Goal: Information Seeking & Learning: Learn about a topic

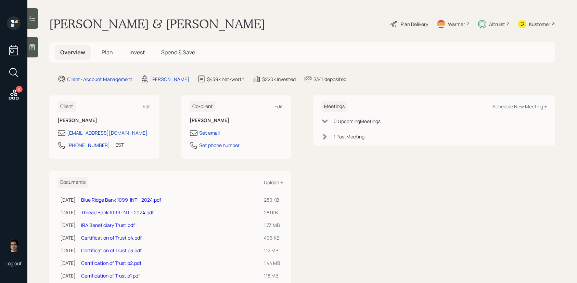
click at [142, 52] on span "Invest" at bounding box center [136, 53] width 15 height 8
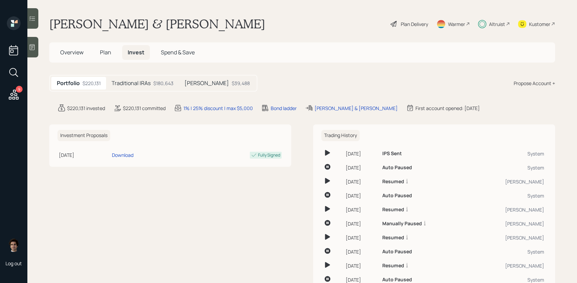
click at [144, 81] on h5 "Traditional IRAs" at bounding box center [131, 83] width 39 height 6
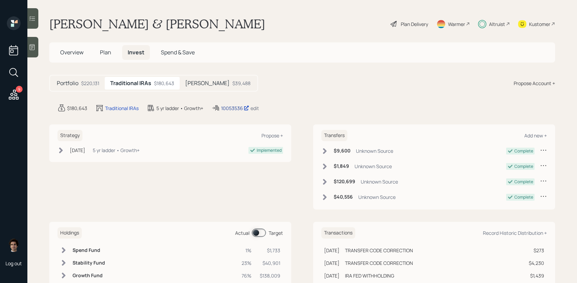
click at [240, 108] on div "10053536" at bounding box center [235, 108] width 28 height 7
